Goal: Book appointment/travel/reservation

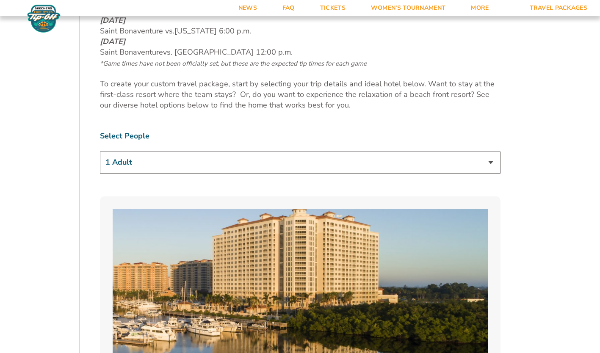
scroll to position [493, 0]
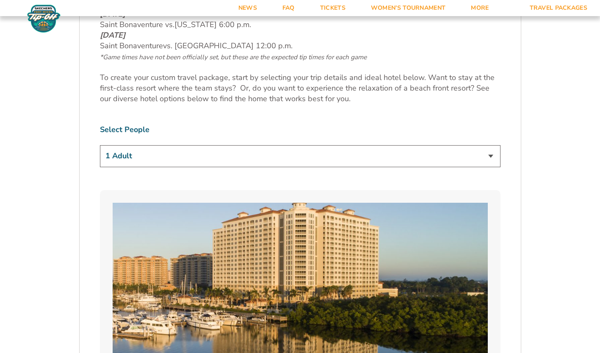
click at [491, 153] on select "1 Adult 2 Adults 3 Adults 4 Adults 2 Adults + 1 Child 2 Adults + 2 Children 2 A…" at bounding box center [300, 156] width 400 height 22
select select "3 Adults"
click at [100, 145] on select "1 Adult 2 Adults 3 Adults 4 Adults 2 Adults + 1 Child 2 Adults + 2 Children 2 A…" at bounding box center [300, 156] width 400 height 22
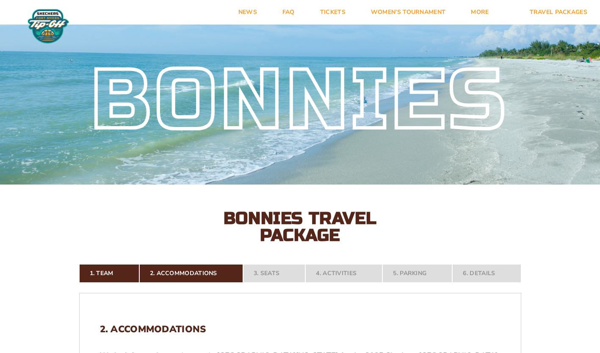
scroll to position [0, 0]
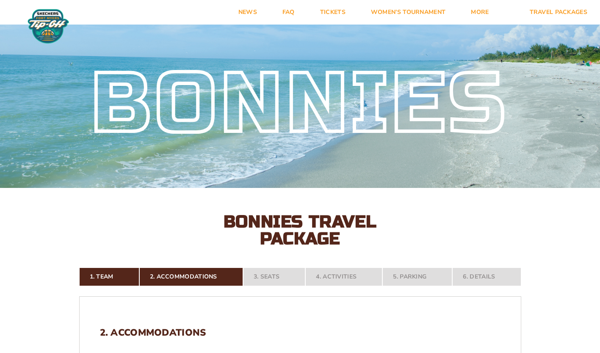
click at [269, 275] on nav "1. Team 2. Accommodations 3. Seats 4. Activities 5. Parking 6. Details" at bounding box center [300, 276] width 442 height 19
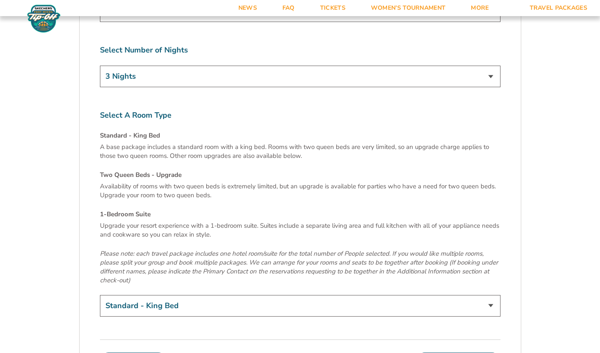
scroll to position [2810, 0]
drag, startPoint x: 257, startPoint y: 278, endPoint x: 189, endPoint y: 305, distance: 72.6
select select "1-Bedroom Suite"
click at [100, 295] on select "Standard - King Bed Two Queen Beds - Upgrade (+$15 per night) 1-Bedroom Suite (…" at bounding box center [300, 306] width 400 height 22
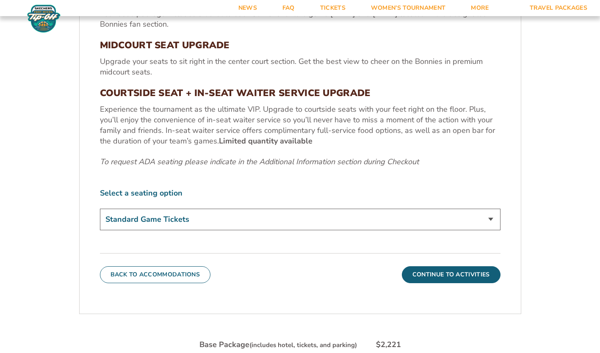
scroll to position [362, 0]
click at [491, 217] on select "Standard Game Tickets Midcourt Seat Upgrade (+$100 per person) Courtside Seat +…" at bounding box center [300, 219] width 400 height 22
select select "Midcourt Seat Upgrade"
click at [100, 208] on select "Standard Game Tickets Midcourt Seat Upgrade (+$100 per person) Courtside Seat +…" at bounding box center [300, 219] width 400 height 22
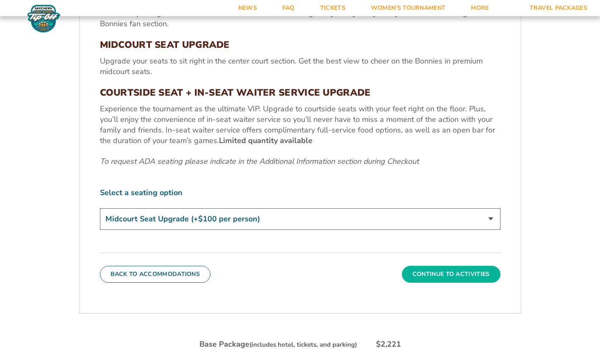
click at [427, 272] on button "Continue To Activities" at bounding box center [451, 274] width 99 height 17
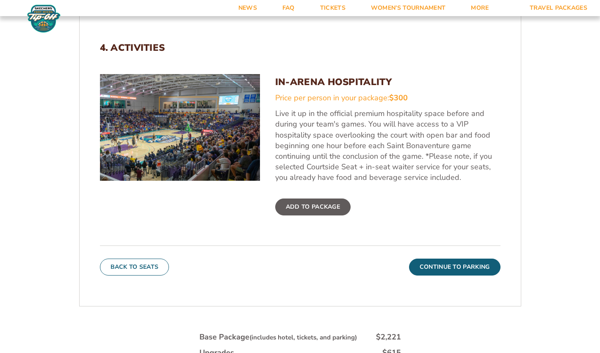
scroll to position [282, 0]
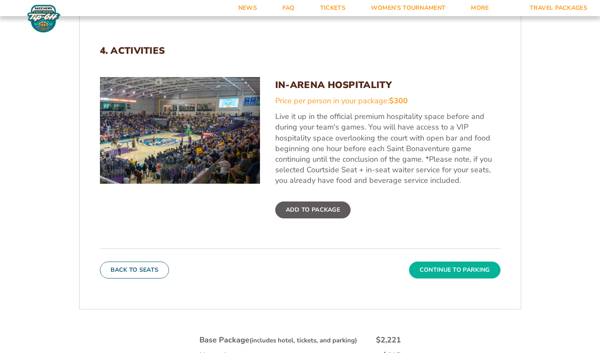
click at [466, 267] on button "Continue To Parking" at bounding box center [454, 270] width 91 height 17
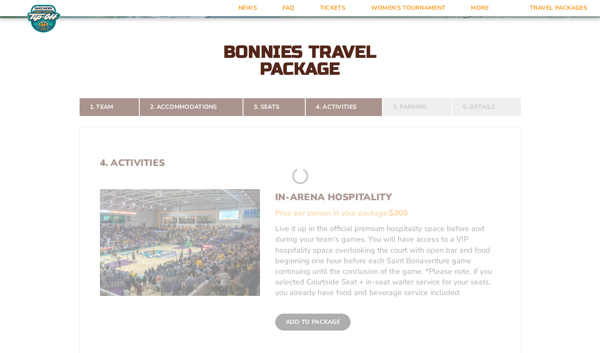
scroll to position [167, 0]
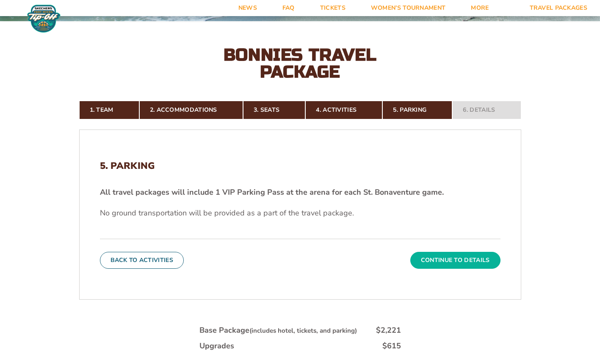
click at [424, 260] on button "Continue To Details" at bounding box center [455, 260] width 90 height 17
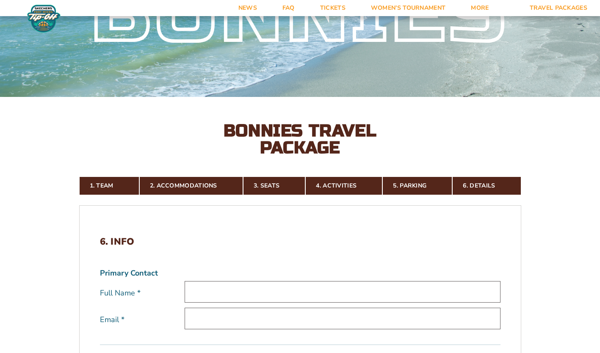
scroll to position [0, 0]
